Goal: Information Seeking & Learning: Learn about a topic

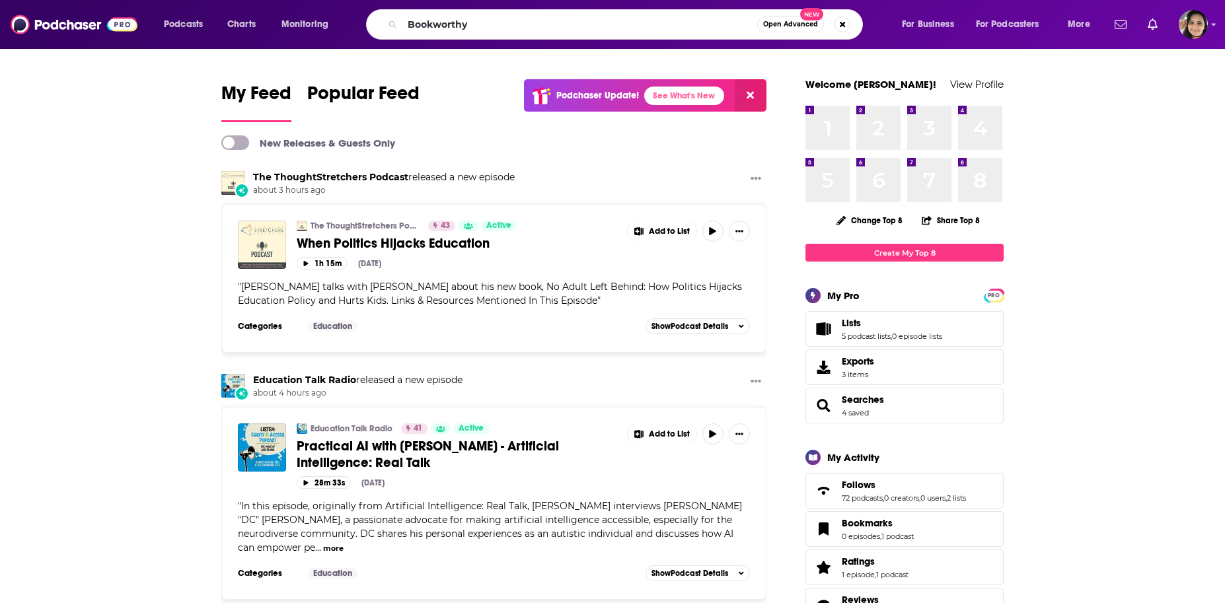
type input "Bookworthy"
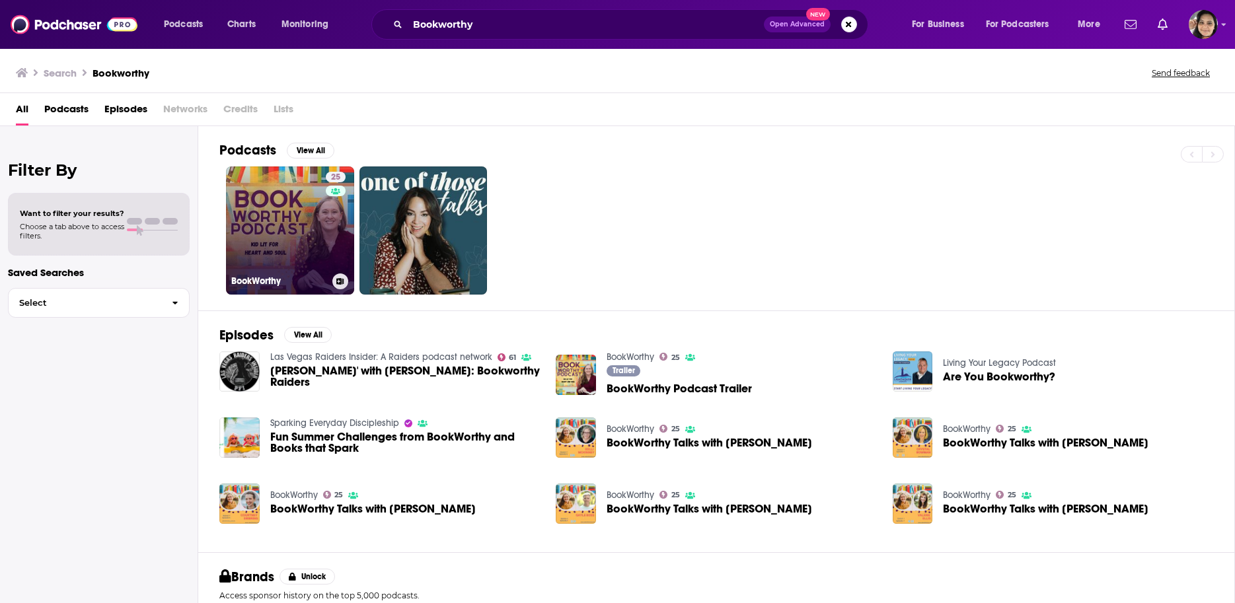
click at [260, 213] on link "25 BookWorthy" at bounding box center [290, 230] width 128 height 128
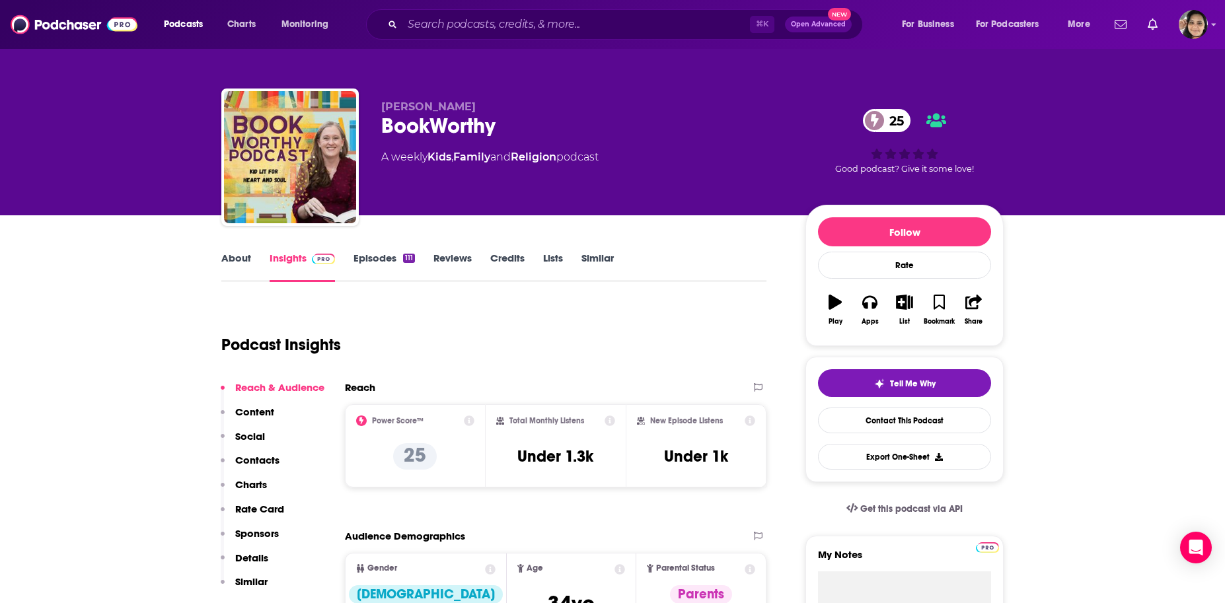
click at [231, 261] on link "About" at bounding box center [236, 267] width 30 height 30
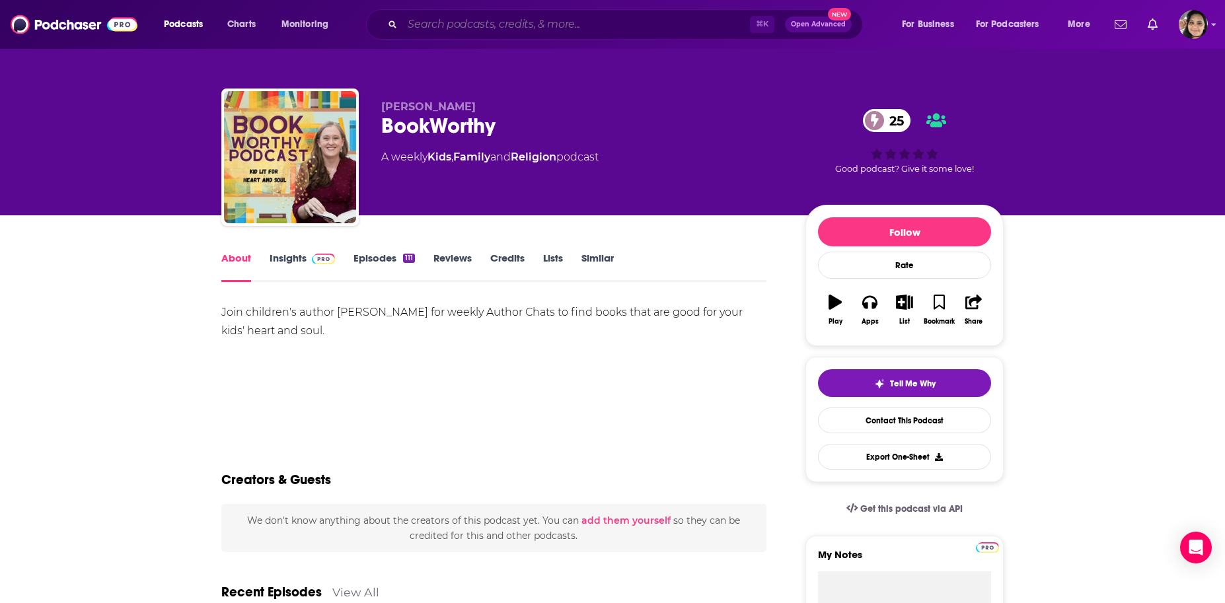
click at [448, 26] on input "Search podcasts, credits, & more..." at bounding box center [575, 24] width 347 height 21
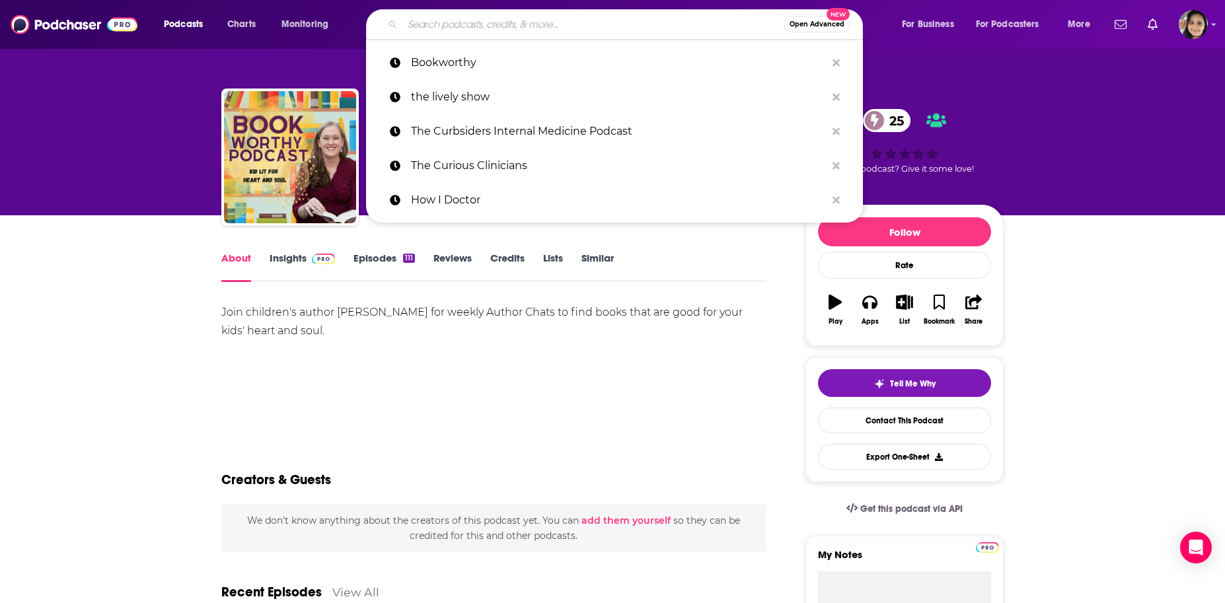
paste input "Parenting with emotional intelligence and love"
type input "Parenting with emotional intelligence and love"
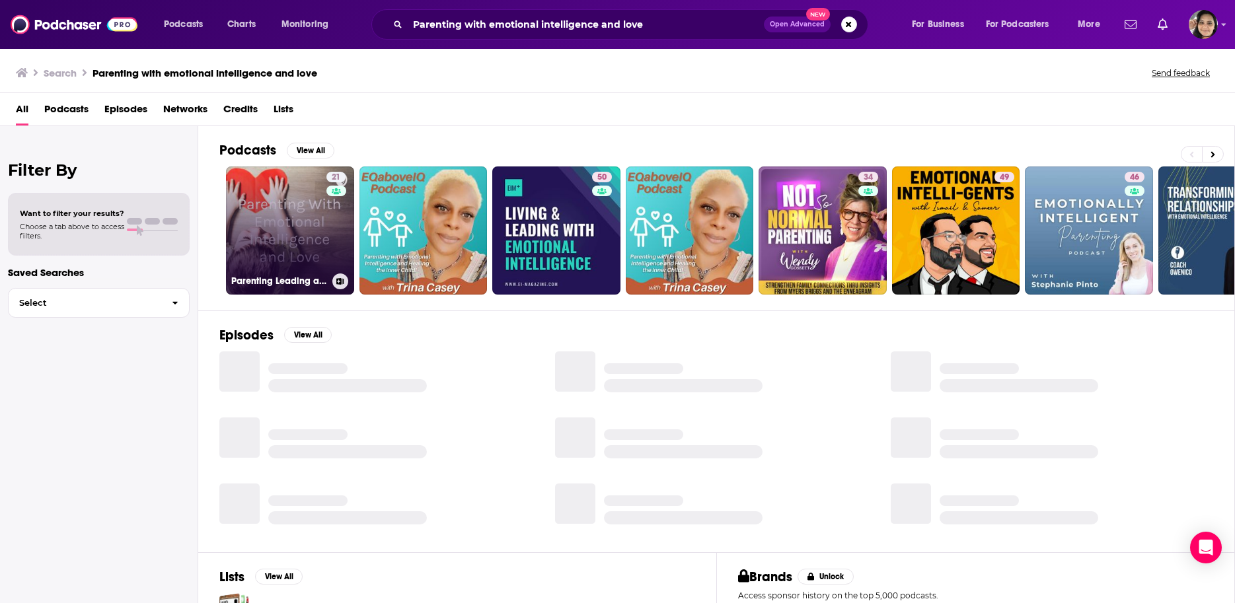
click at [287, 231] on link "21 Parenting Leading and Teaching With Emotional Intelligence and Love" at bounding box center [290, 230] width 128 height 128
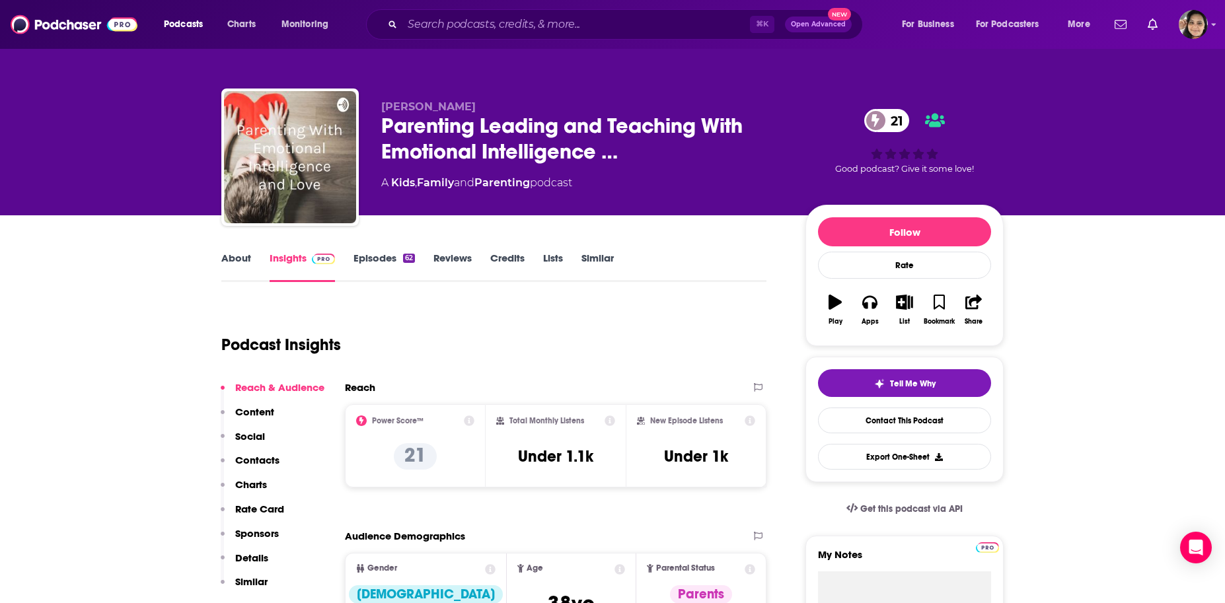
click at [240, 258] on link "About" at bounding box center [236, 267] width 30 height 30
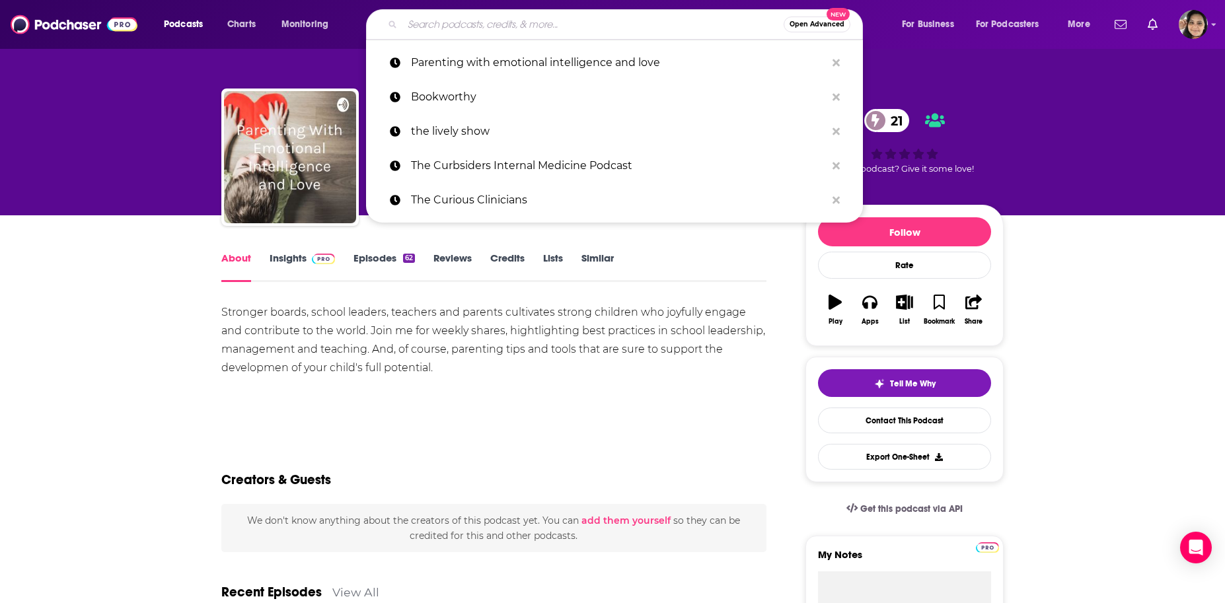
click at [496, 22] on input "Search podcasts, credits, & more..." at bounding box center [592, 24] width 381 height 21
paste input "Adventures in the heart of children’s book authors"
type input "Adventures in the heart of children’s book authors"
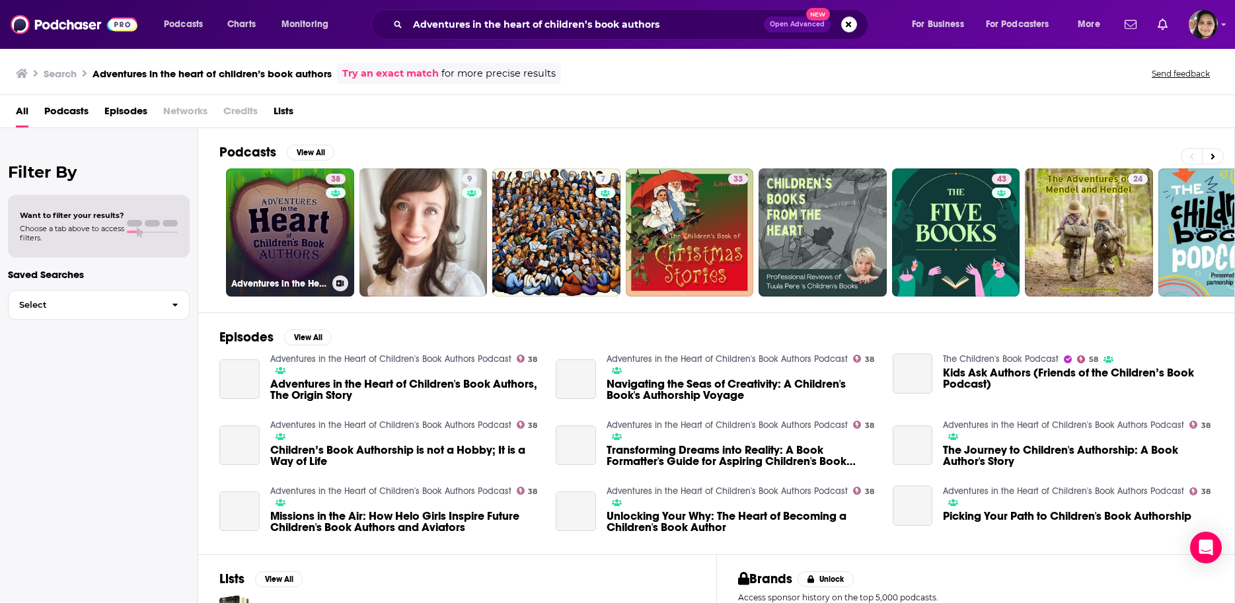
click at [281, 209] on link "38 Adventures in the Heart of Children's Book Authors Podcast" at bounding box center [290, 232] width 128 height 128
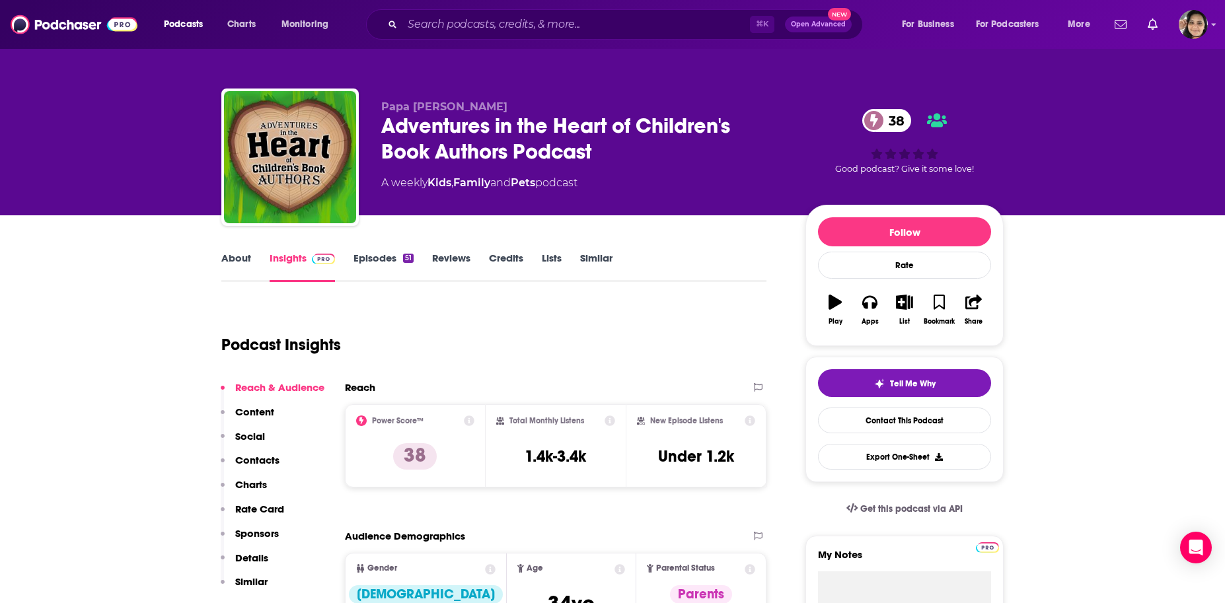
click at [237, 260] on link "About" at bounding box center [236, 267] width 30 height 30
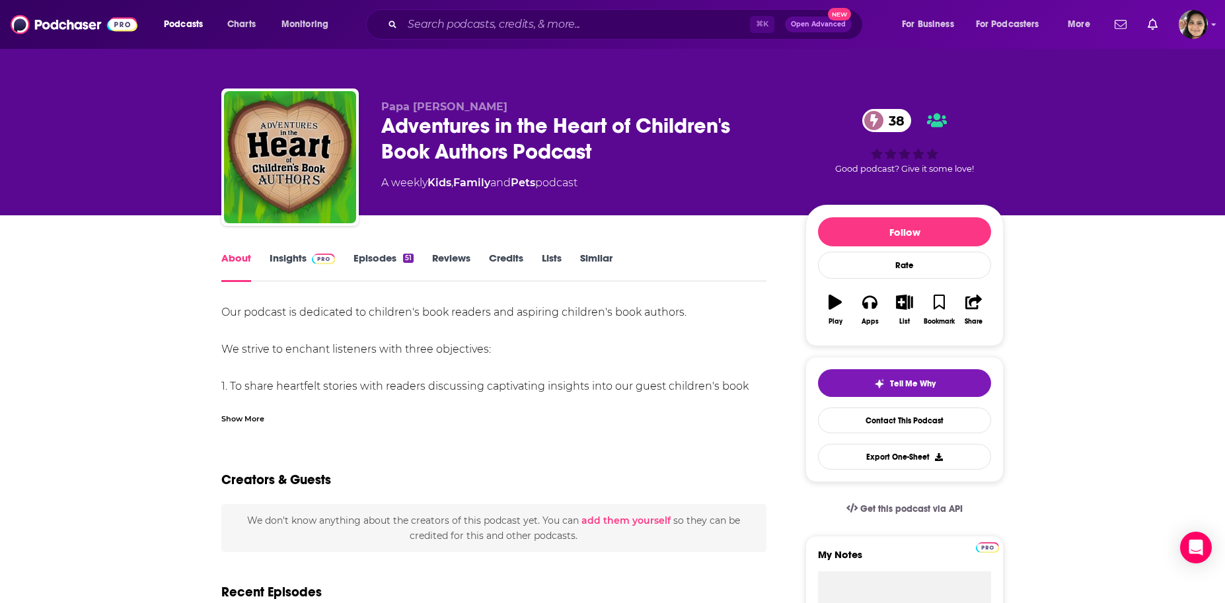
click at [254, 419] on div "Show More" at bounding box center [242, 418] width 43 height 13
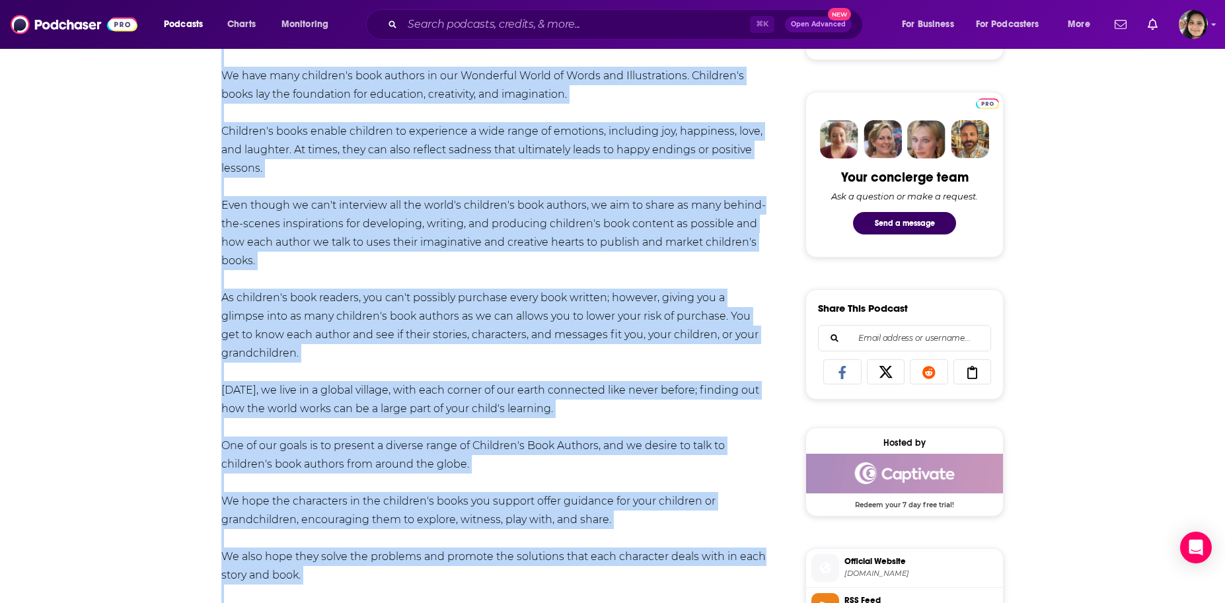
scroll to position [787, 0]
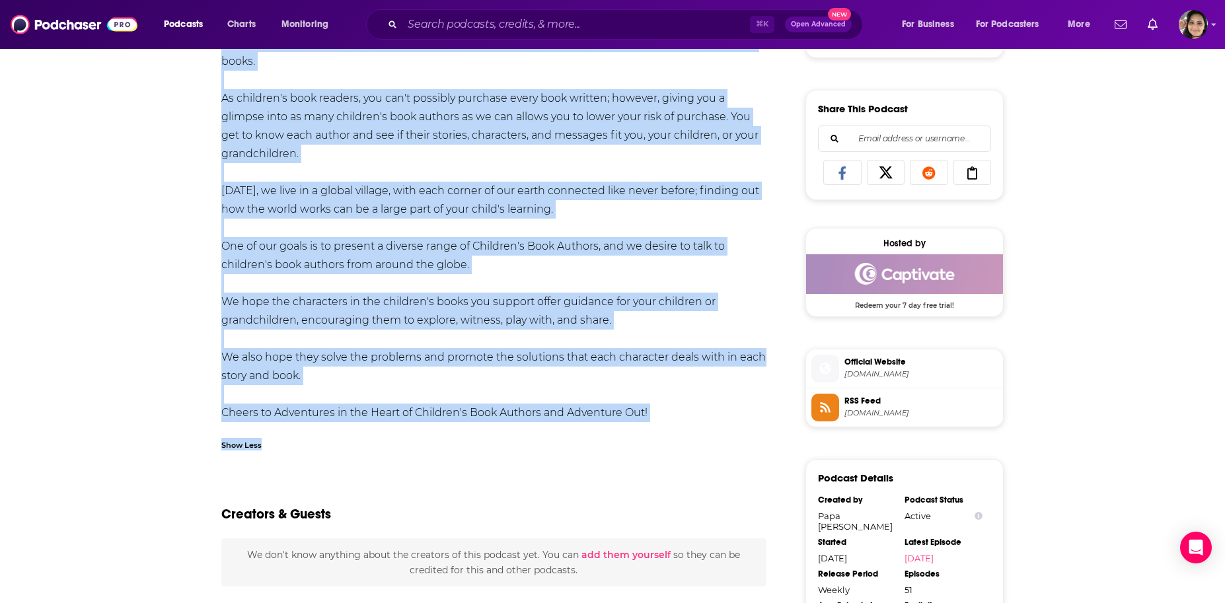
drag, startPoint x: 213, startPoint y: 310, endPoint x: 684, endPoint y: 411, distance: 481.6
click at [684, 411] on div "About Insights Episodes 51 Reviews Credits Lists Similar Our podcast is dedicat…" at bounding box center [502, 435] width 605 height 1947
copy div "Our podcast is dedicated to children's book readers and aspiring children's boo…"
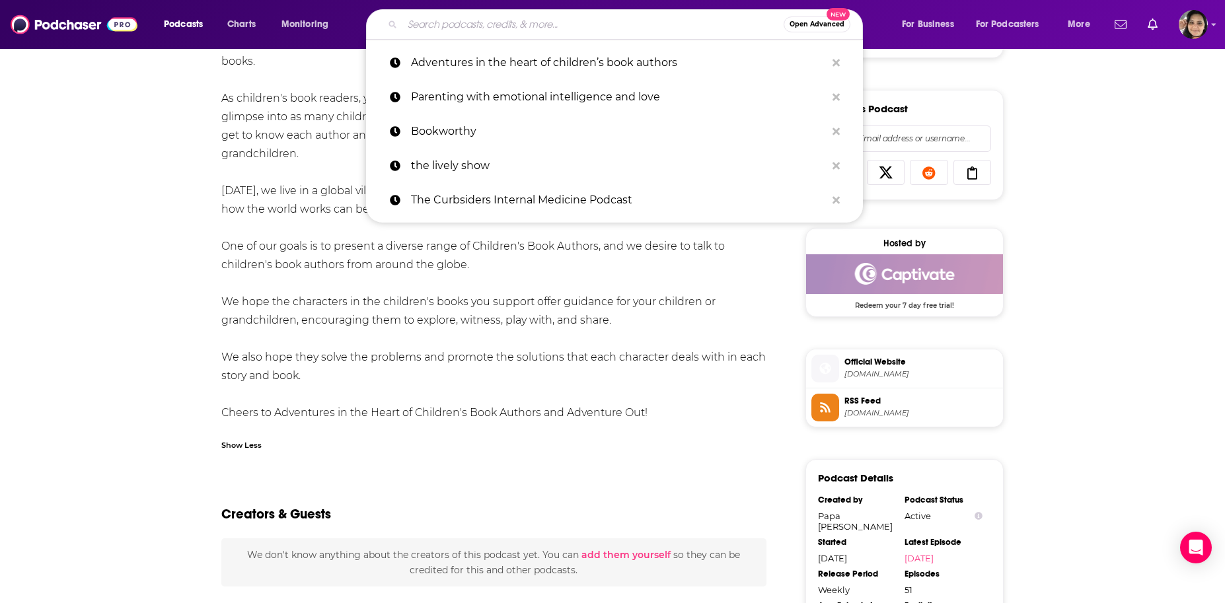
click at [449, 22] on input "Search podcasts, credits, & more..." at bounding box center [592, 24] width 381 height 21
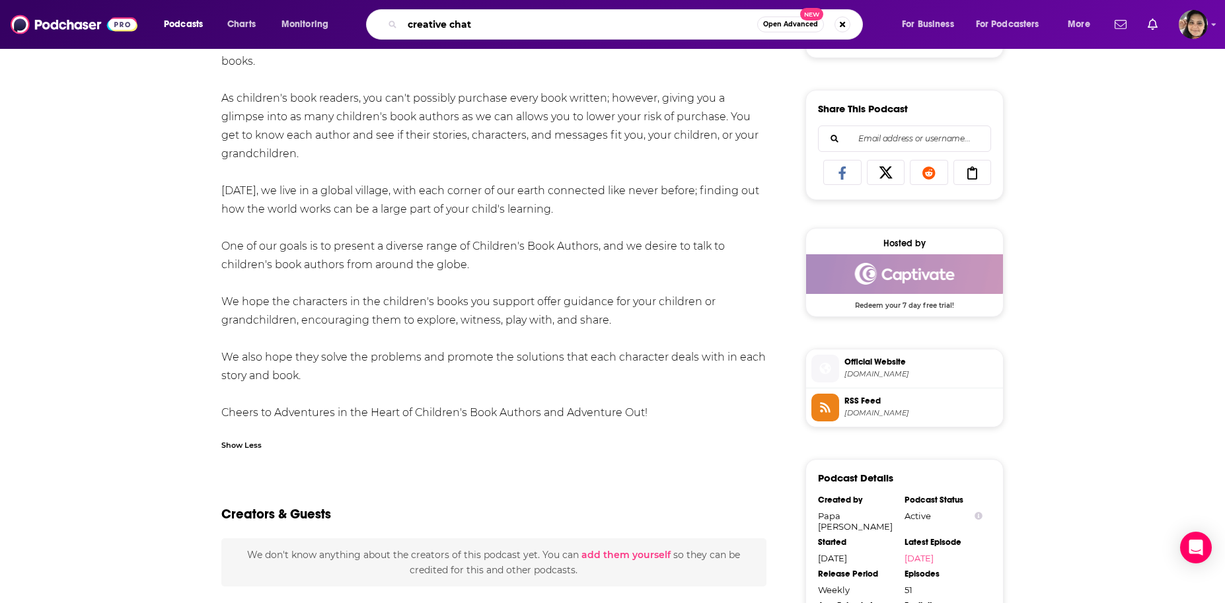
type input "creative chats"
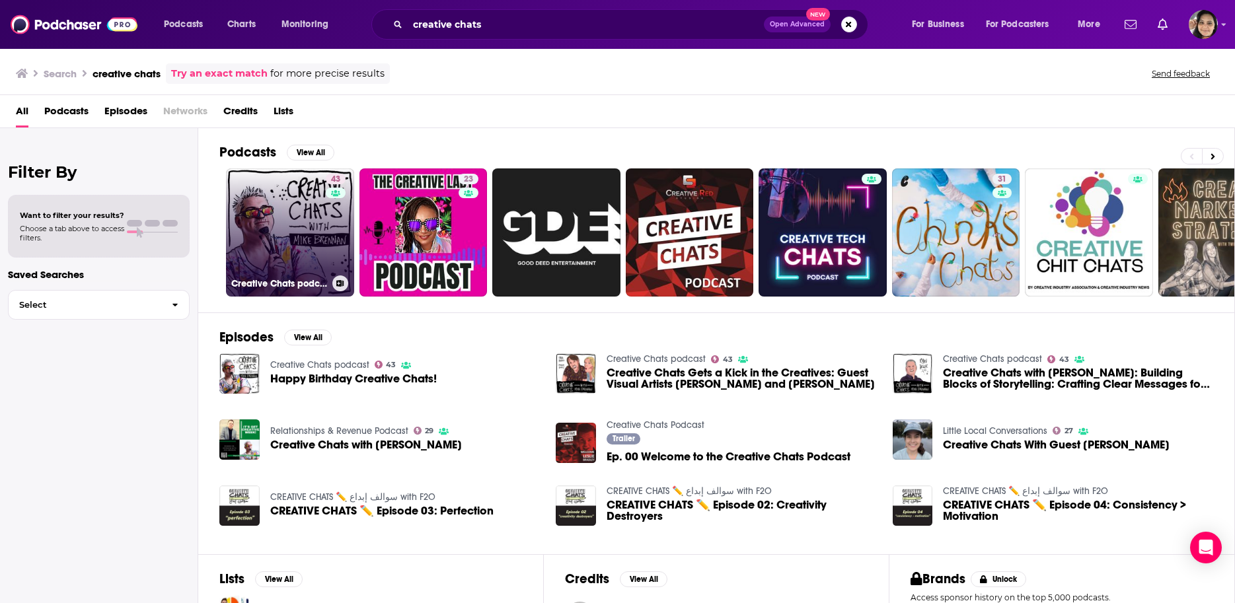
click at [285, 192] on link "43 Creative Chats podcast" at bounding box center [290, 232] width 128 height 128
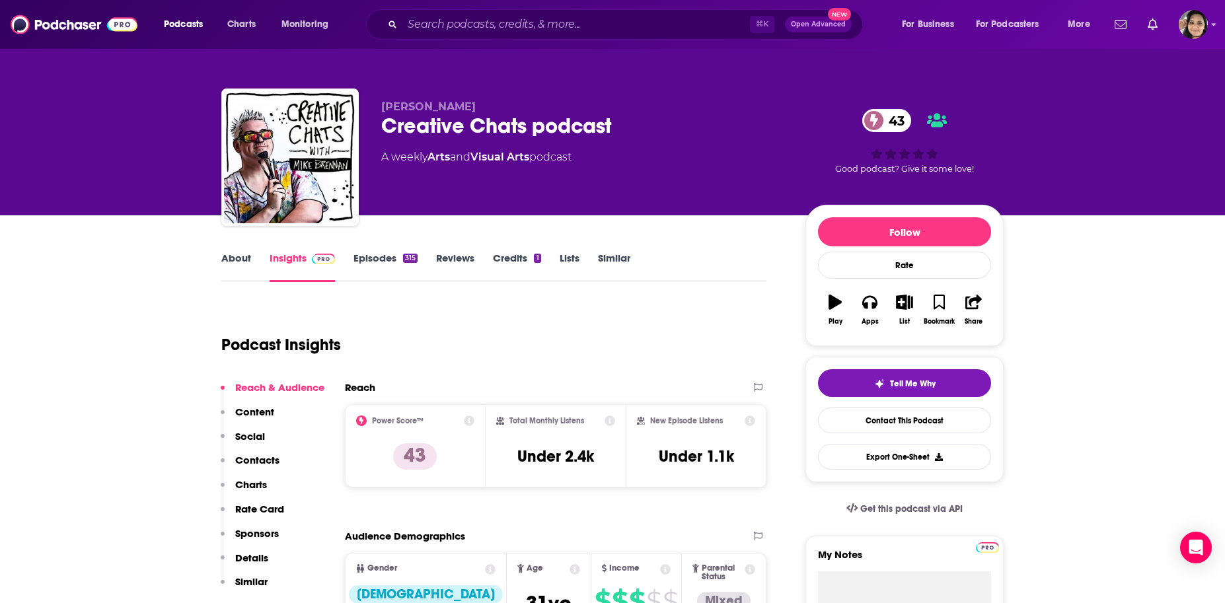
click at [233, 256] on link "About" at bounding box center [236, 267] width 30 height 30
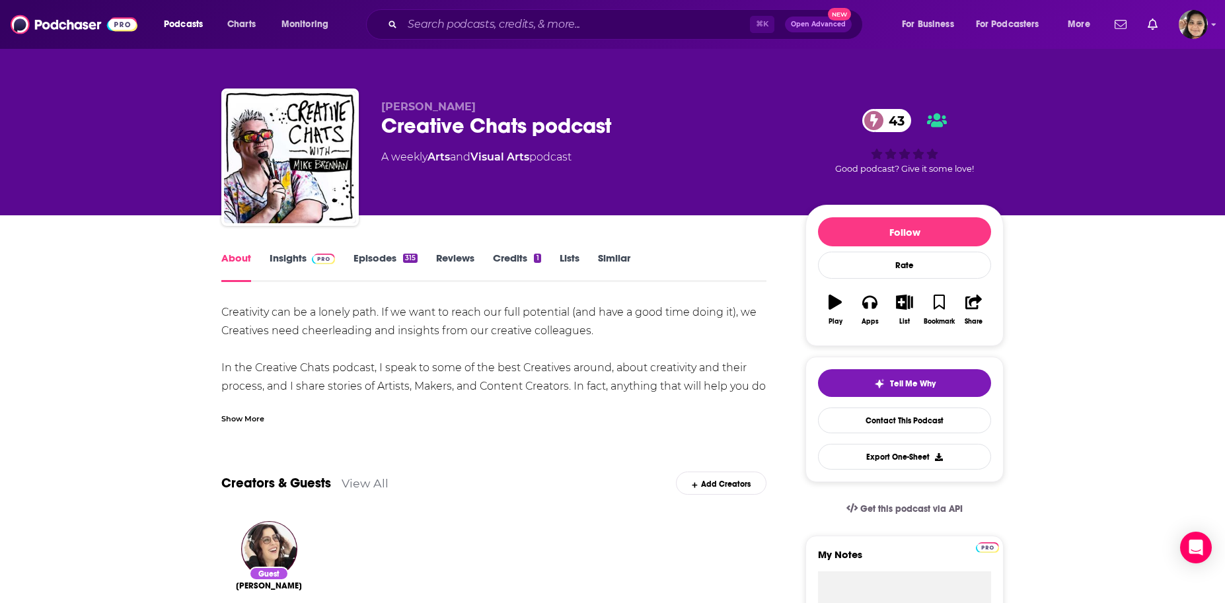
click at [243, 422] on div "Show More" at bounding box center [242, 418] width 43 height 13
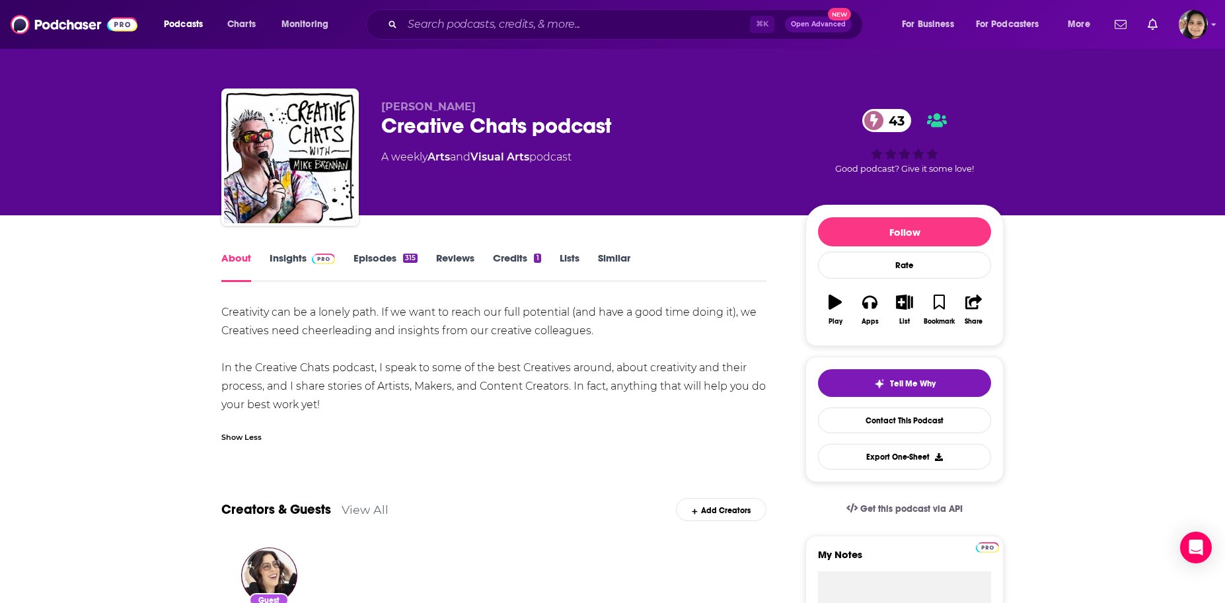
drag, startPoint x: 227, startPoint y: 311, endPoint x: 371, endPoint y: 408, distance: 173.9
copy div "Creativity can be a lonely path. If we want to reach our full potential (and ha…"
click at [375, 258] on link "Episodes 315" at bounding box center [385, 267] width 64 height 30
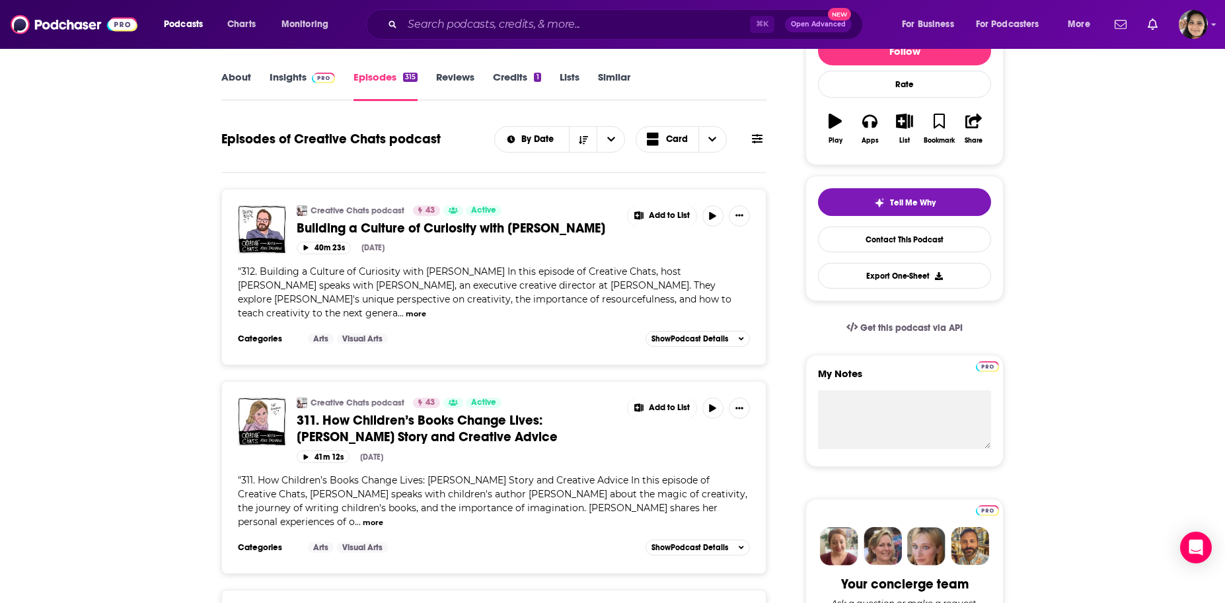
scroll to position [272, 0]
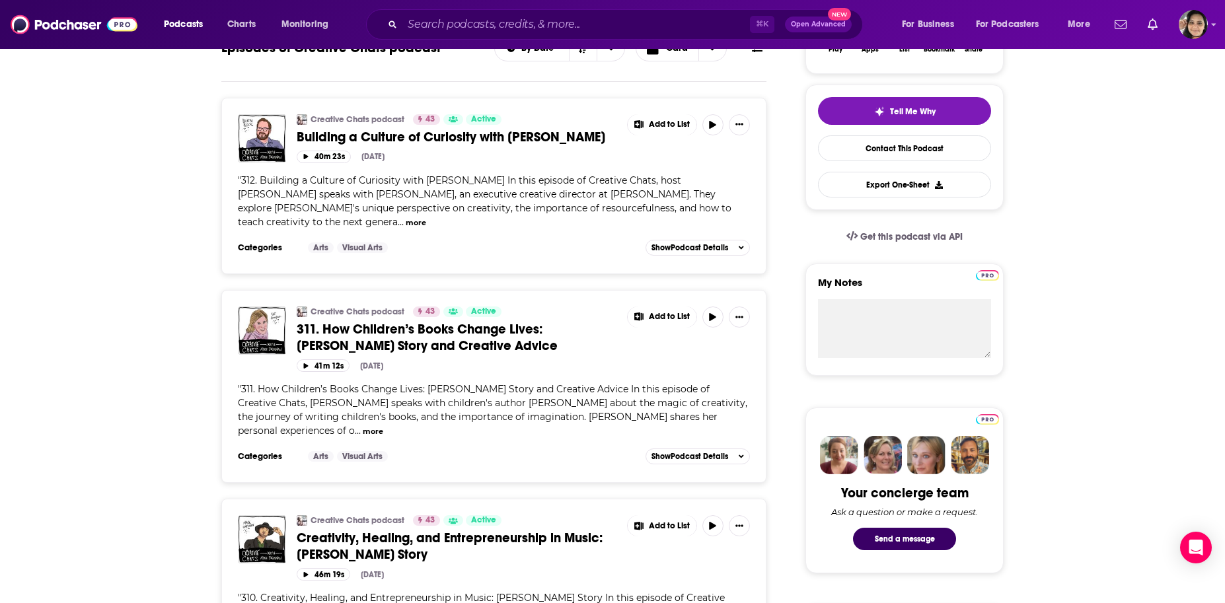
click at [363, 432] on button "more" at bounding box center [373, 431] width 20 height 11
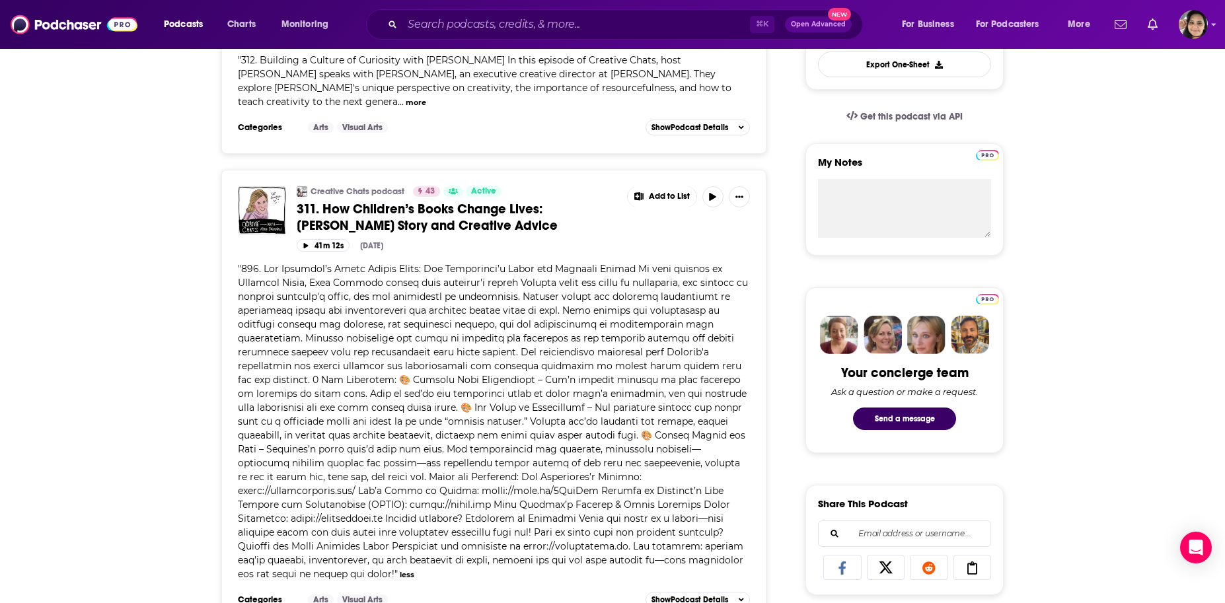
scroll to position [400, 0]
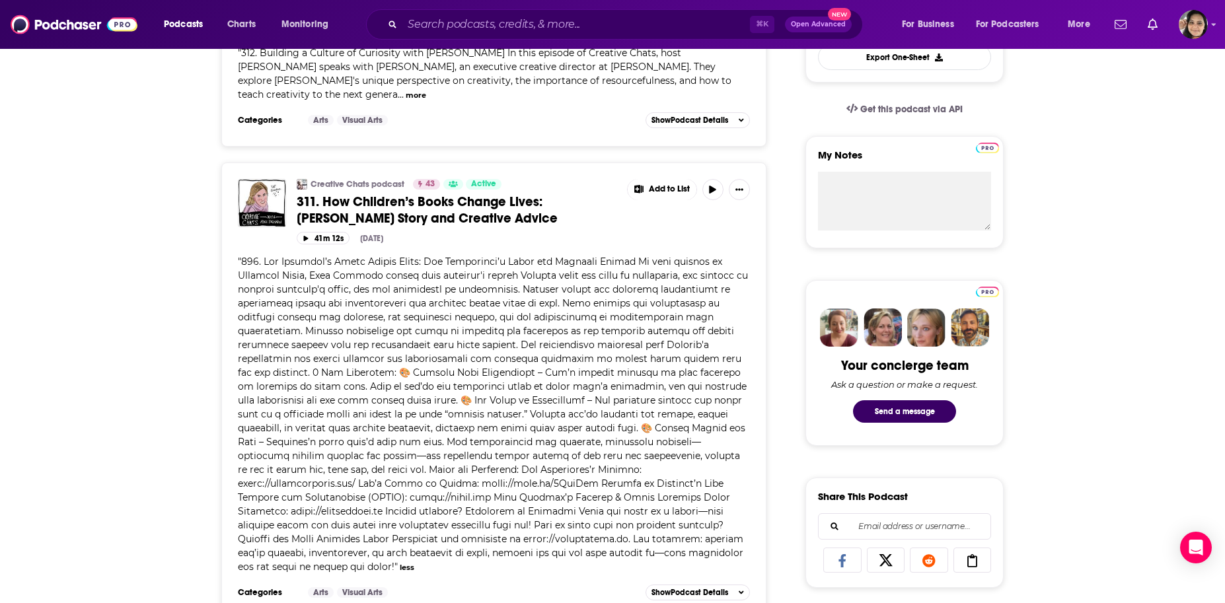
drag, startPoint x: 661, startPoint y: 554, endPoint x: 219, endPoint y: 264, distance: 528.6
copy span "" 610. Lor Ipsumdol’s Ametc Adipis Elits: Doe Temporinci’u Labor etd Magnaali E…"
click at [473, 26] on input "Search podcasts, credits, & more..." at bounding box center [575, 24] width 347 height 21
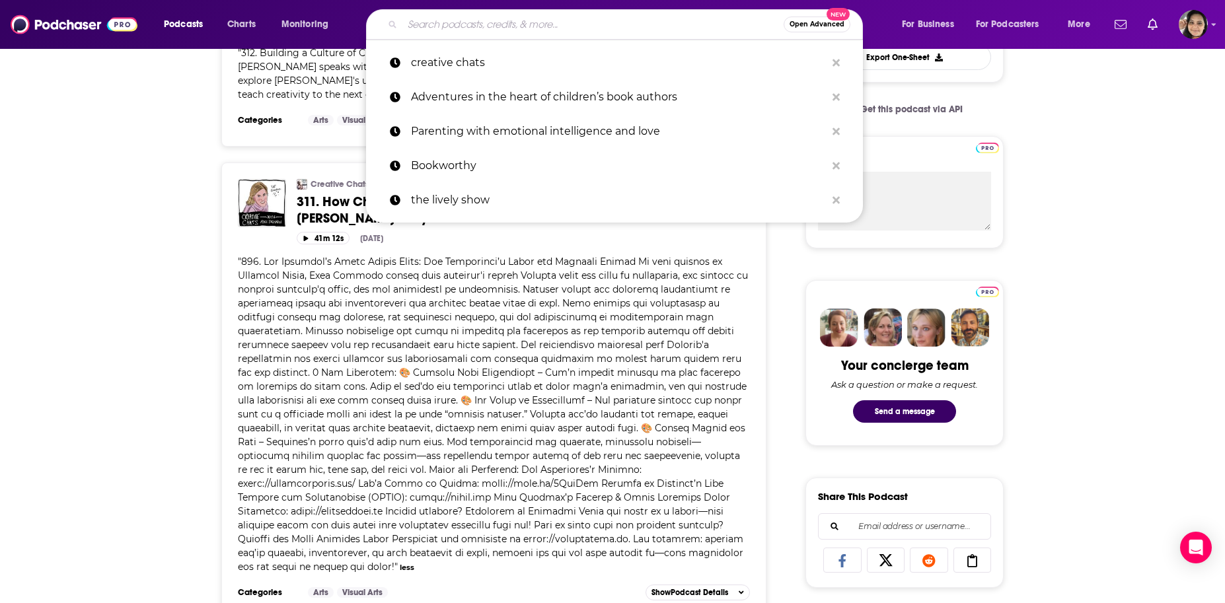
paste input "She is Me conference"
type input "She is Me conference"
